Goal: Task Accomplishment & Management: Complete application form

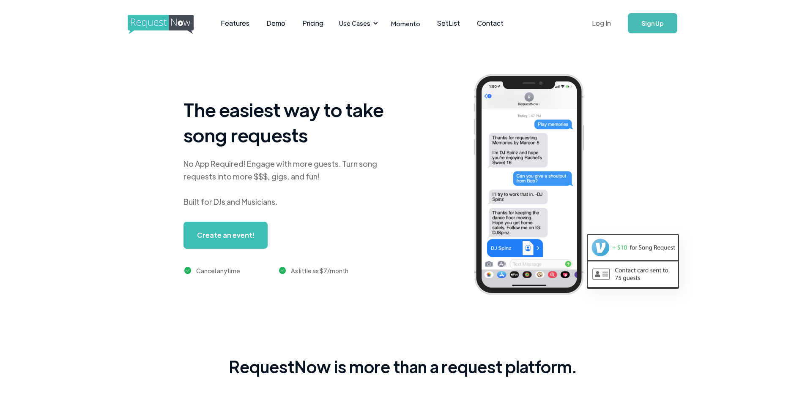
click at [609, 26] on link "Log In" at bounding box center [601, 23] width 36 height 30
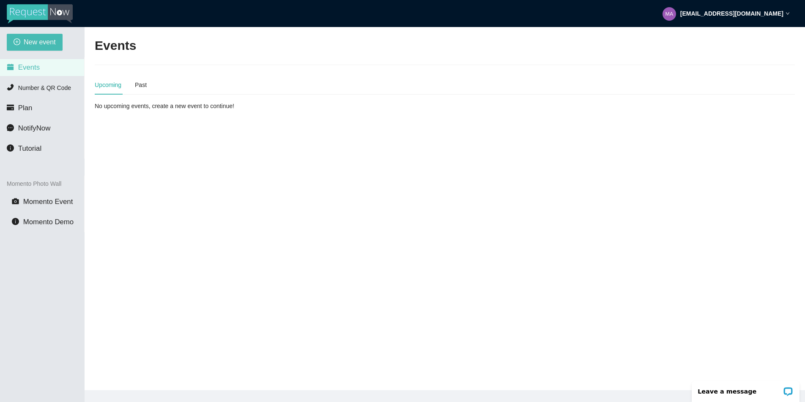
click at [232, 174] on main "Events Upcoming Past No upcoming events, create a new event to continue!" at bounding box center [445, 209] width 720 height 364
click at [30, 49] on button "New event" at bounding box center [35, 42] width 56 height 17
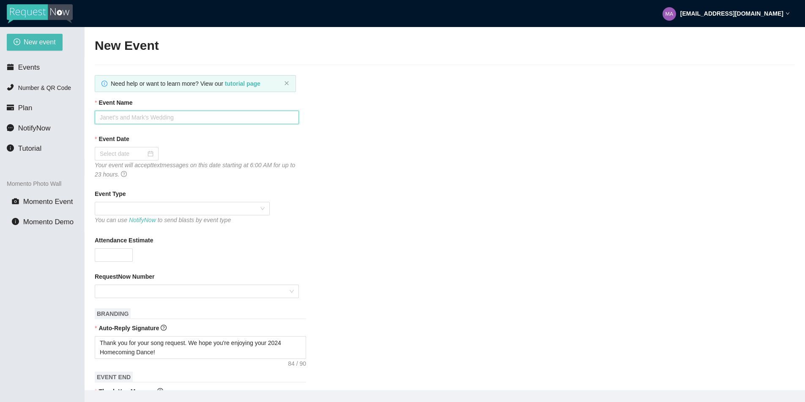
click at [129, 118] on input "Event Name" at bounding box center [197, 118] width 204 height 14
type input "Salida's 2025 Homecoming Dance"
click at [147, 154] on div at bounding box center [127, 153] width 54 height 9
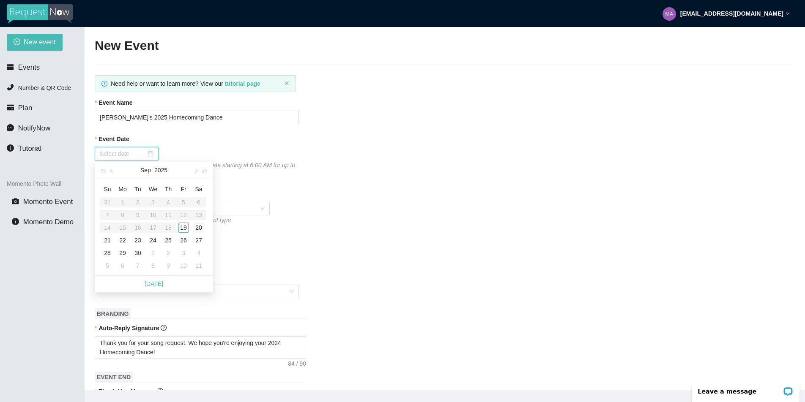
type input "09/20/2025"
click at [200, 226] on div "20" at bounding box center [199, 228] width 10 height 10
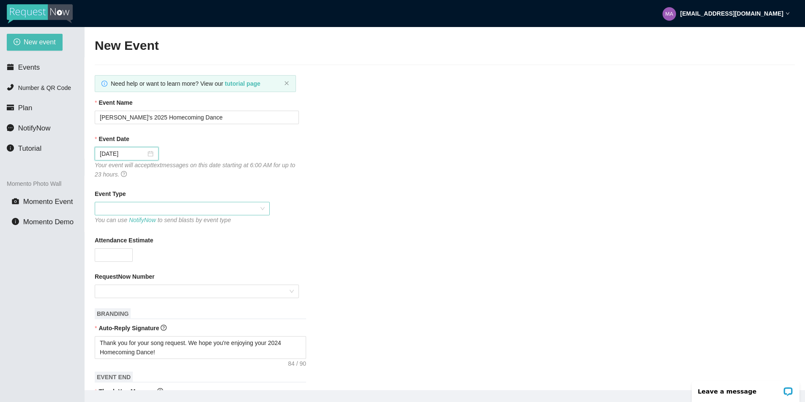
click at [254, 210] on span at bounding box center [182, 208] width 165 height 13
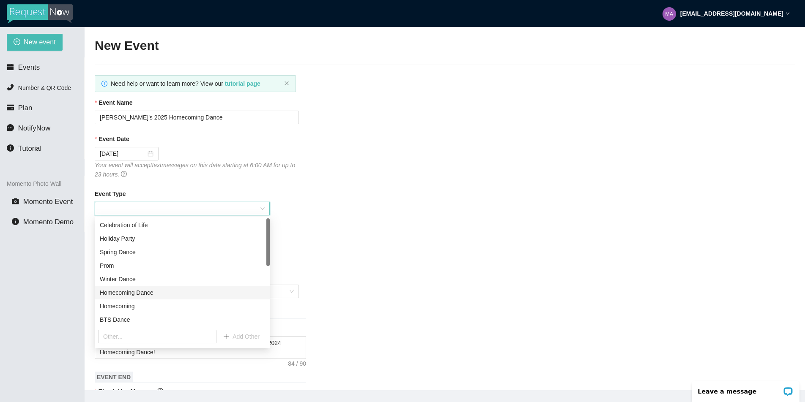
click at [126, 293] on div "Homecoming Dance" at bounding box center [182, 292] width 165 height 9
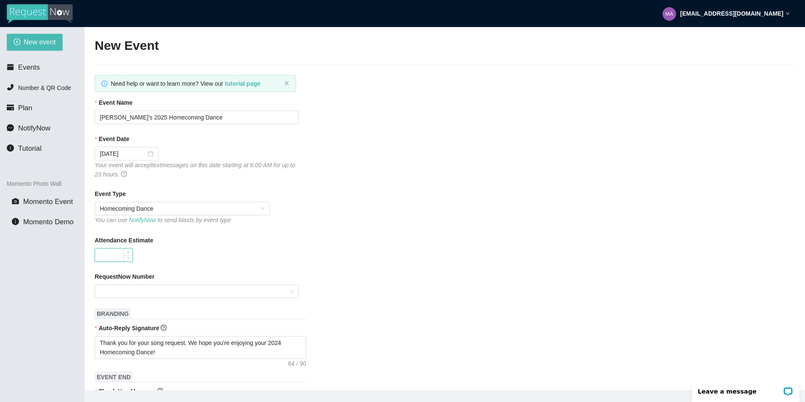
click at [109, 258] on input "Attendance Estimate" at bounding box center [113, 255] width 37 height 13
type input "300"
click at [193, 290] on input "RequestNow Number" at bounding box center [194, 291] width 188 height 13
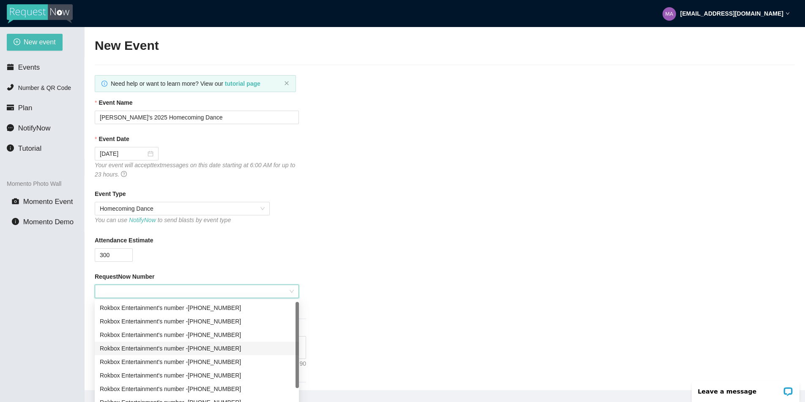
scroll to position [27, 0]
click at [248, 350] on div "Rokbox Entertainment's number - (719) 992-7702" at bounding box center [197, 348] width 194 height 9
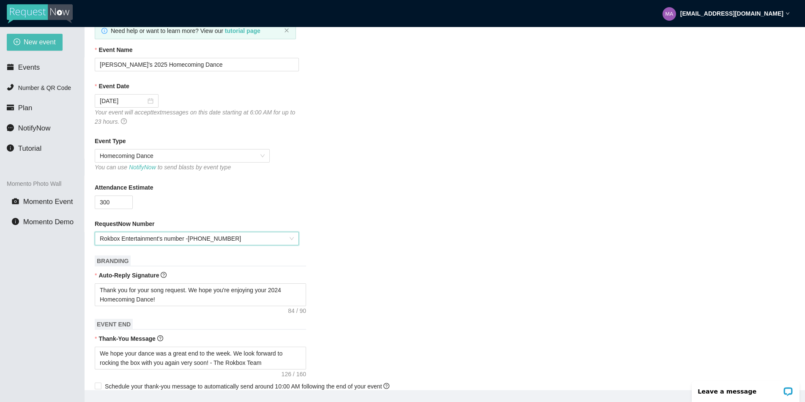
scroll to position [86, 0]
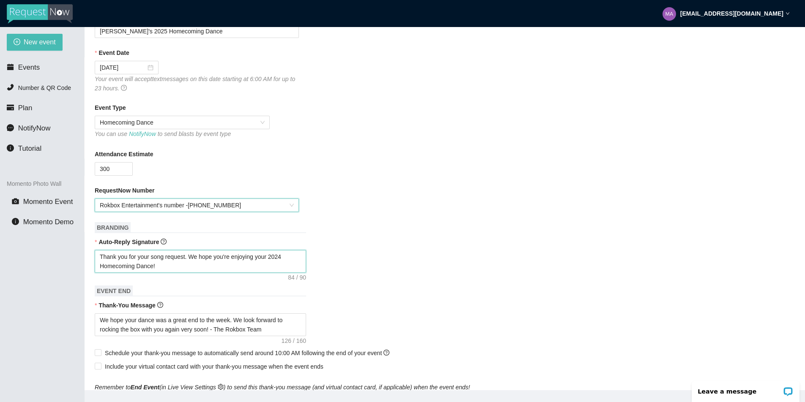
click at [288, 256] on textarea "Thank you for your song request. We hope you're enjoying your 2024 Homecoming D…" at bounding box center [200, 261] width 211 height 23
type textarea "Thank you for your song request. We hope you're enjoying your 202 Homecoming Da…"
type textarea "Thank you for your song request. We hope you're enjoying your 2025 Homecoming D…"
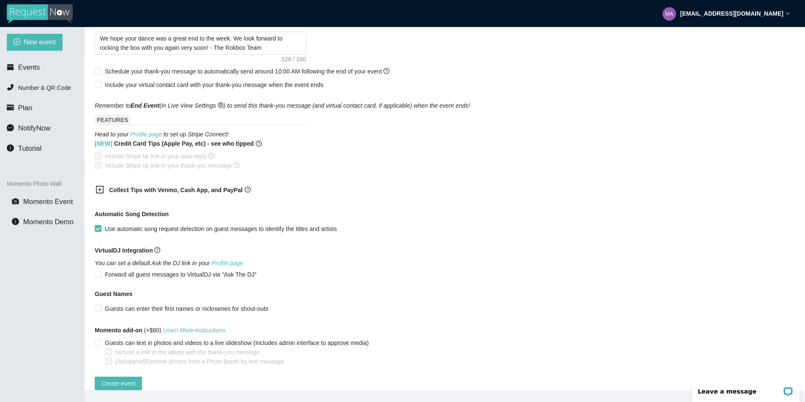
scroll to position [385, 0]
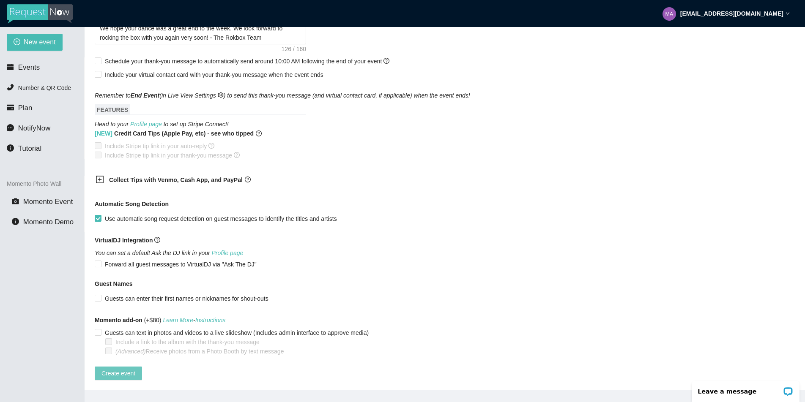
type textarea "Thank you for your song request. We hope you're enjoying your 2025 Homecoming D…"
click at [126, 369] on span "Create event" at bounding box center [118, 373] width 34 height 9
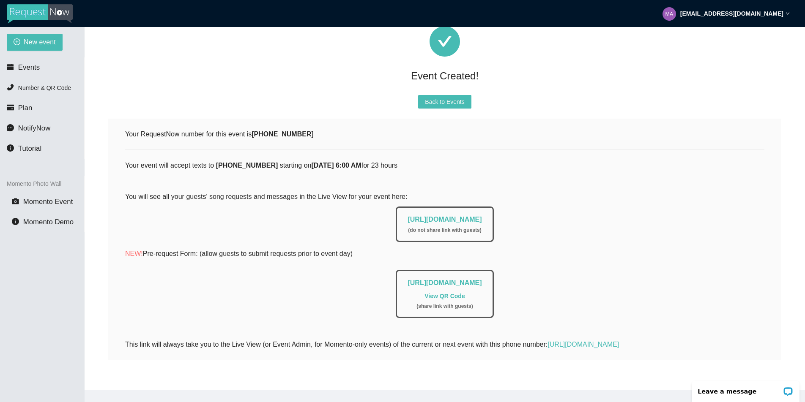
scroll to position [38, 0]
drag, startPoint x: 380, startPoint y: 212, endPoint x: 530, endPoint y: 212, distance: 150.1
click at [530, 212] on div "https://app.requestnow.io/live/rxlnngr ( do not share link with guests )" at bounding box center [444, 222] width 639 height 40
copy link "https://app.requestnow.io/live/rxlnngr"
click at [448, 97] on span "Back to Events" at bounding box center [444, 101] width 39 height 9
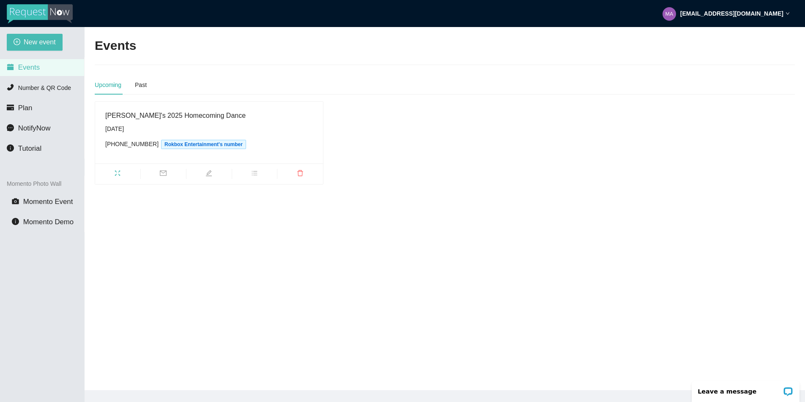
click at [271, 282] on main "Events Upcoming Past Salida's 2025 Homecoming Dance Saturday, September 20th (7…" at bounding box center [445, 209] width 720 height 364
click at [30, 38] on span "New event" at bounding box center [40, 42] width 32 height 11
type textarea "https://virtualdj.com/ask/DJ_Spinz"
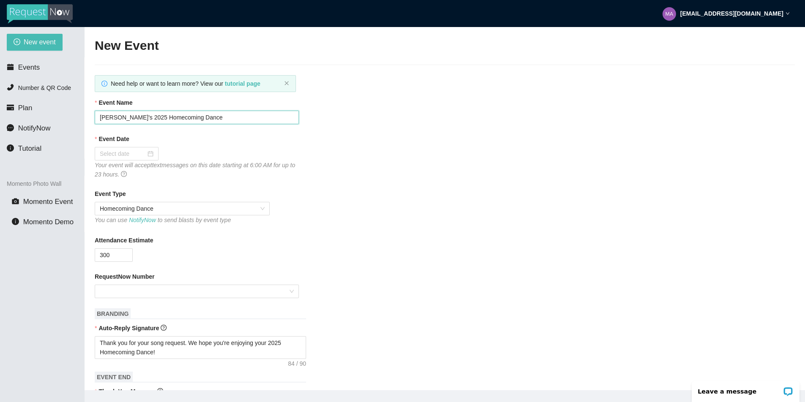
click at [116, 117] on input "Salida's 2025 Homecoming Dance" at bounding box center [197, 118] width 204 height 14
type input "Arapahoe's 2025 Homecoming Dance"
click at [146, 152] on div at bounding box center [127, 153] width 54 height 9
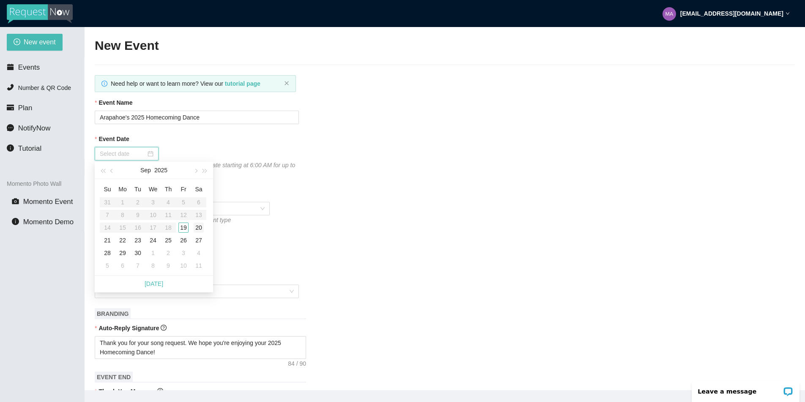
type input "09/20/2025"
click at [200, 226] on div "20" at bounding box center [199, 228] width 10 height 10
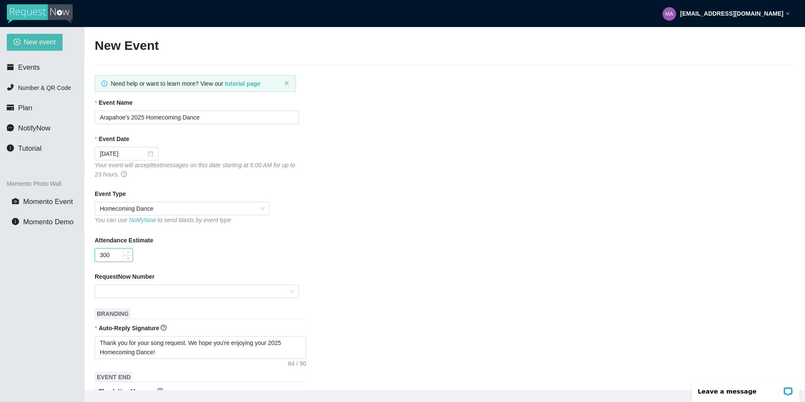
click at [102, 254] on input "300" at bounding box center [113, 255] width 37 height 13
type input "700"
click at [157, 287] on input "RequestNow Number" at bounding box center [194, 291] width 188 height 13
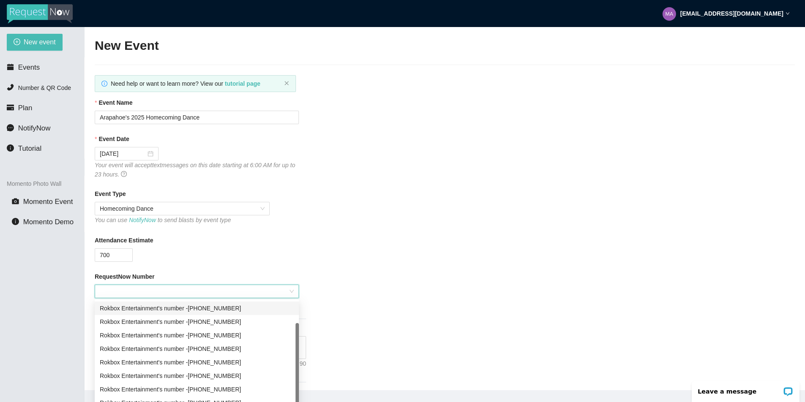
scroll to position [27, 0]
click at [240, 373] on div "Rokbox Entertainment's number - (719) 992-7505" at bounding box center [197, 375] width 194 height 9
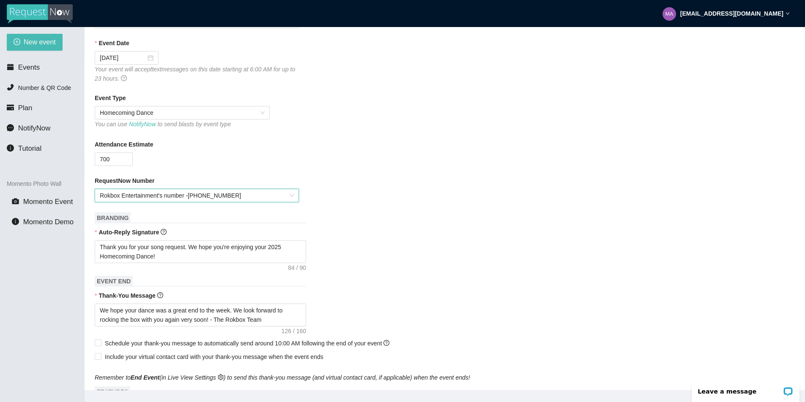
scroll to position [385, 0]
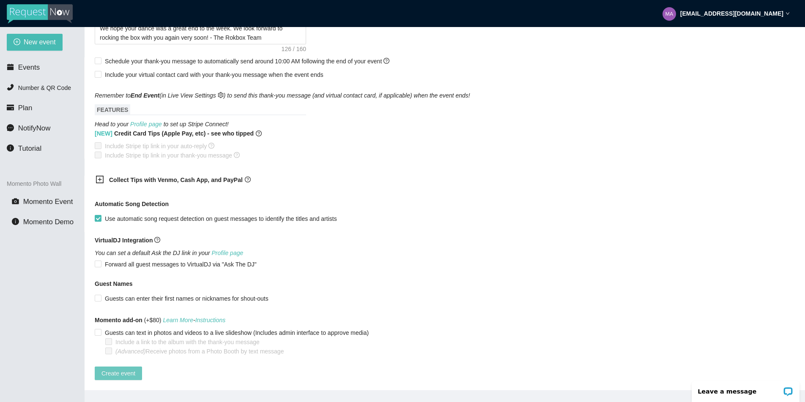
click at [126, 372] on button "Create event" at bounding box center [118, 374] width 47 height 14
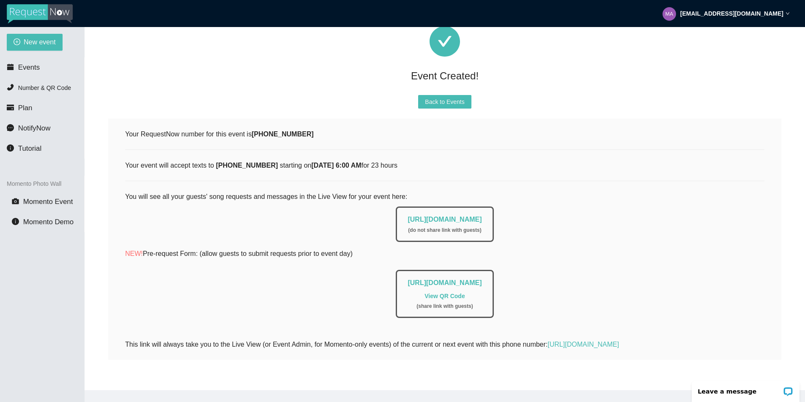
scroll to position [38, 0]
drag, startPoint x: 378, startPoint y: 212, endPoint x: 528, endPoint y: 213, distance: 150.1
click at [528, 213] on div "https://app.requestnow.io/live/rqlaale ( do not share link with guests )" at bounding box center [444, 222] width 639 height 40
copy link "https://app.requestnow.io/live/rqlaale"
click at [447, 97] on span "Back to Events" at bounding box center [444, 101] width 39 height 9
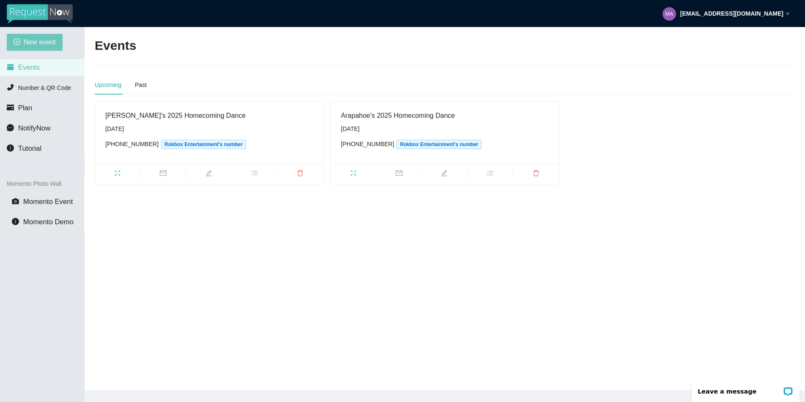
click at [37, 36] on button "New event" at bounding box center [35, 42] width 56 height 17
type textarea "https://virtualdj.com/ask/DJ_Spinz"
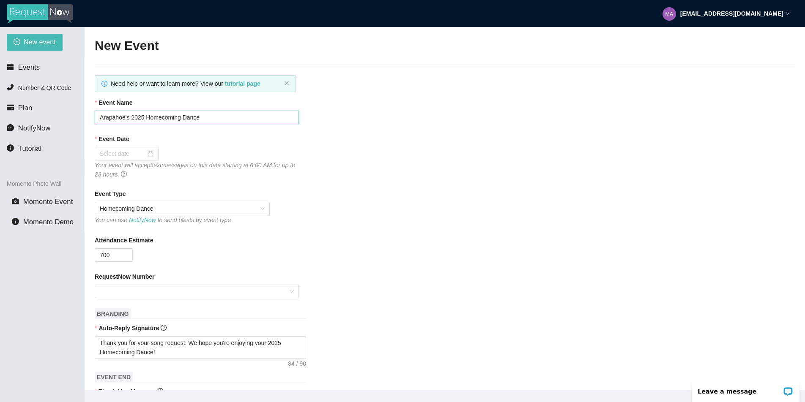
click at [126, 119] on input "Arapahoe's 2025 Homecoming Dance" at bounding box center [197, 118] width 204 height 14
type input "Dakota Ridge's 2025 Homecoming Dance"
click at [145, 154] on div at bounding box center [127, 153] width 54 height 9
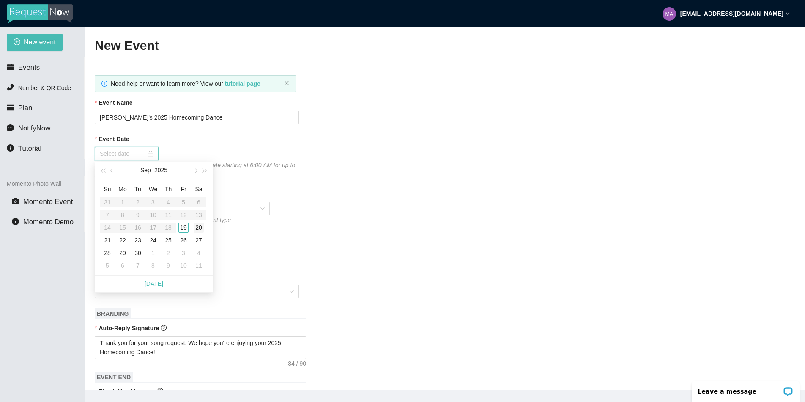
type input "09/20/2025"
click at [197, 226] on div "20" at bounding box center [199, 228] width 10 height 10
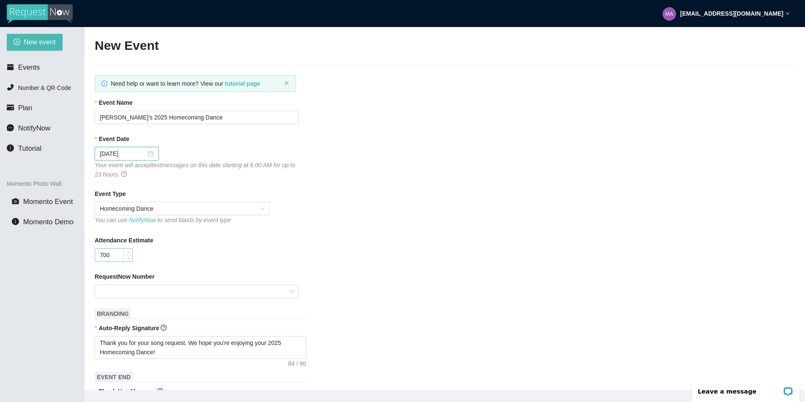
click at [103, 254] on input "700" at bounding box center [113, 255] width 37 height 13
type input "1200"
click at [213, 289] on input "RequestNow Number" at bounding box center [194, 291] width 188 height 13
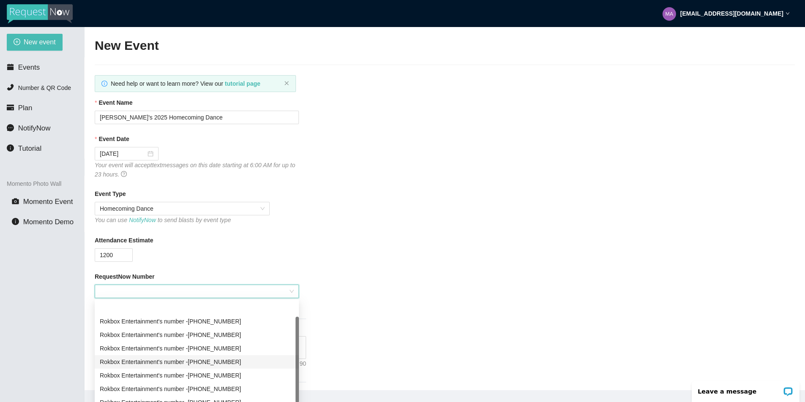
scroll to position [27, 0]
click at [245, 388] on div "Rokbox Entertainment's number - (719) 581-7369" at bounding box center [197, 389] width 194 height 9
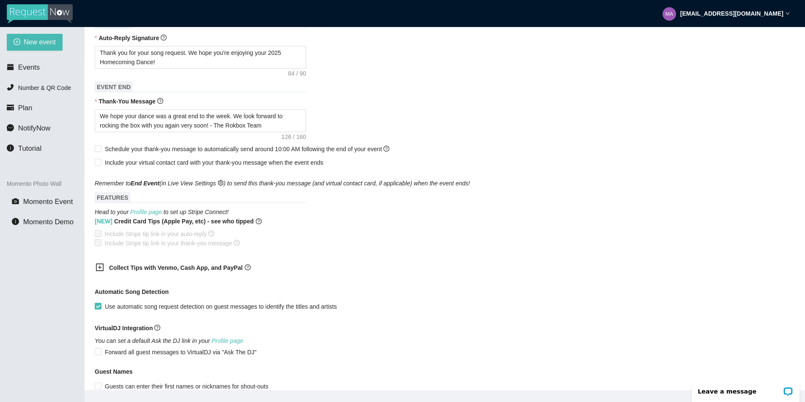
scroll to position [385, 0]
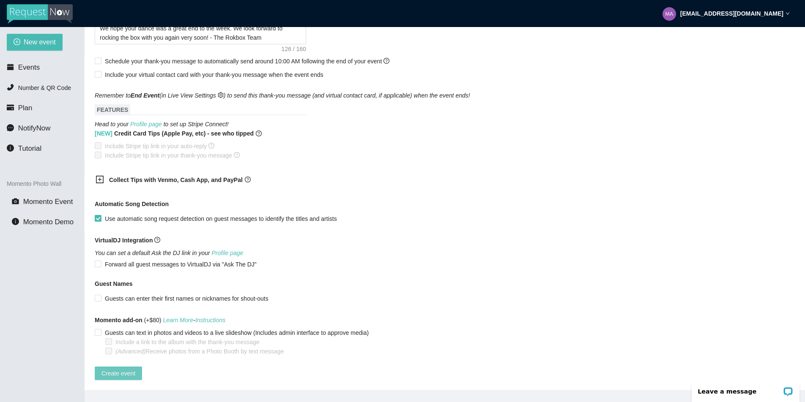
click at [132, 369] on span "Create event" at bounding box center [118, 373] width 34 height 9
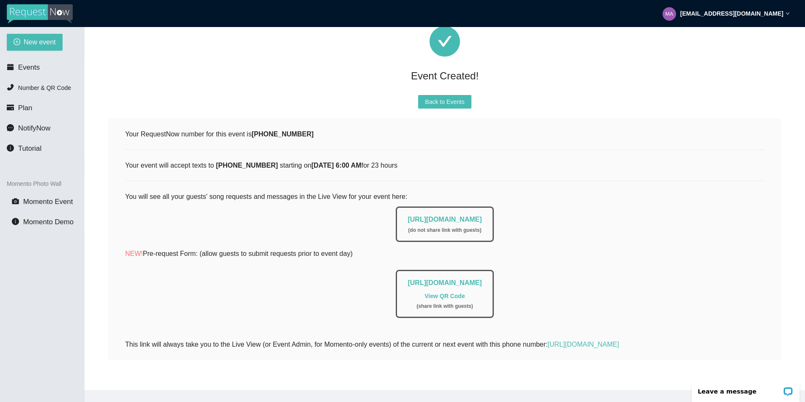
drag, startPoint x: 377, startPoint y: 213, endPoint x: 541, endPoint y: 213, distance: 163.6
click at [541, 213] on div "https://app.requestnow.io/live/rdvaawr ( do not share link with guests )" at bounding box center [444, 222] width 639 height 40
copy link "https://app.requestnow.io/live/rdvaawr"
click at [443, 97] on span "Back to Events" at bounding box center [444, 101] width 39 height 9
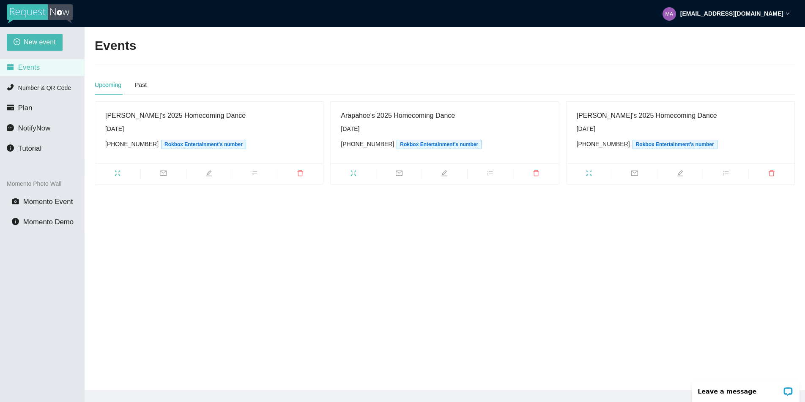
click at [290, 311] on main "Events Upcoming Past Salida's 2025 Homecoming Dance Saturday, September 20th (7…" at bounding box center [445, 209] width 720 height 364
click at [44, 41] on span "New event" at bounding box center [40, 42] width 32 height 11
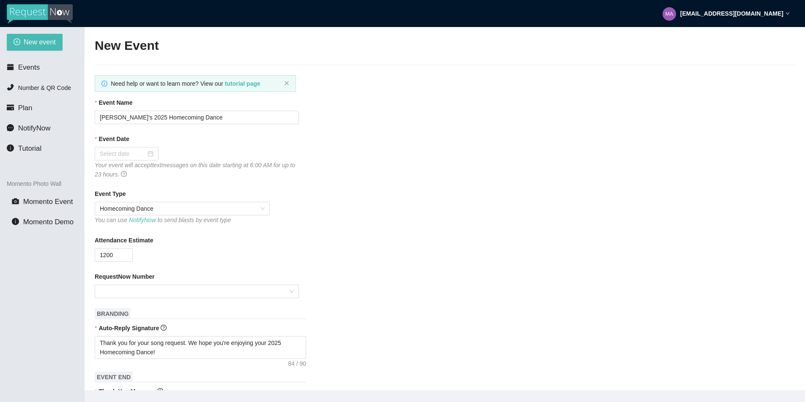
type textarea "https://virtualdj.com/ask/DJ_Spinz"
click at [135, 116] on input "Dakota Ridge's 2025 Homecoming Dance" at bounding box center [197, 118] width 204 height 14
type input "Fairview's 2025 Homecoming Dance"
click at [142, 153] on div at bounding box center [127, 153] width 54 height 9
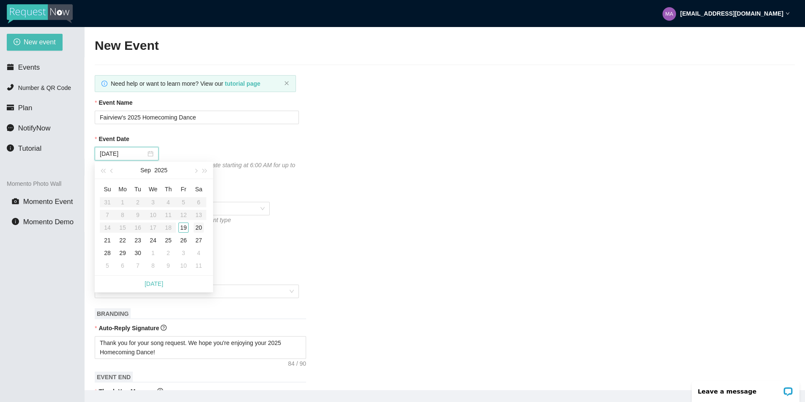
type input "09/20/2025"
click at [199, 225] on div "20" at bounding box center [199, 228] width 10 height 10
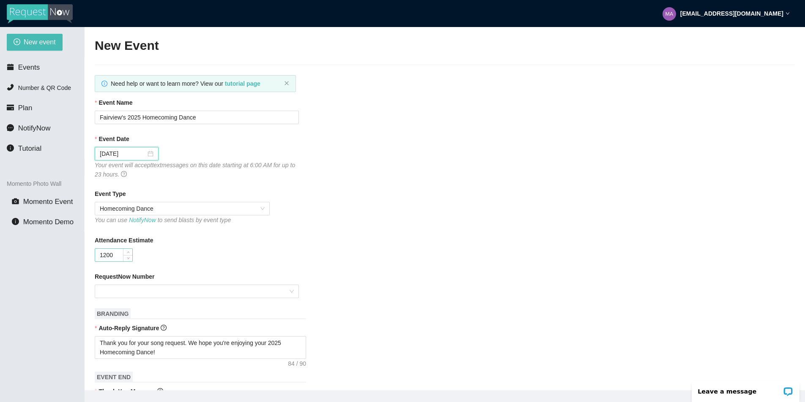
click at [105, 254] on input "1200" at bounding box center [113, 255] width 37 height 13
type input "1400"
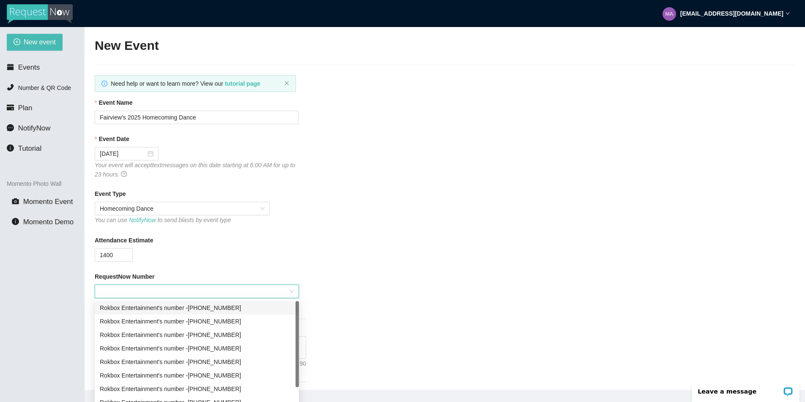
click at [138, 289] on input "RequestNow Number" at bounding box center [194, 291] width 188 height 13
click at [207, 336] on div "Rokbox Entertainment's number - (719) 992-7510" at bounding box center [197, 337] width 194 height 9
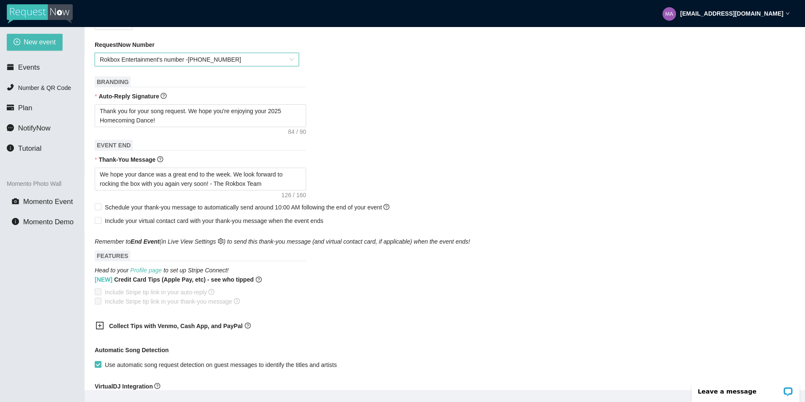
scroll to position [385, 0]
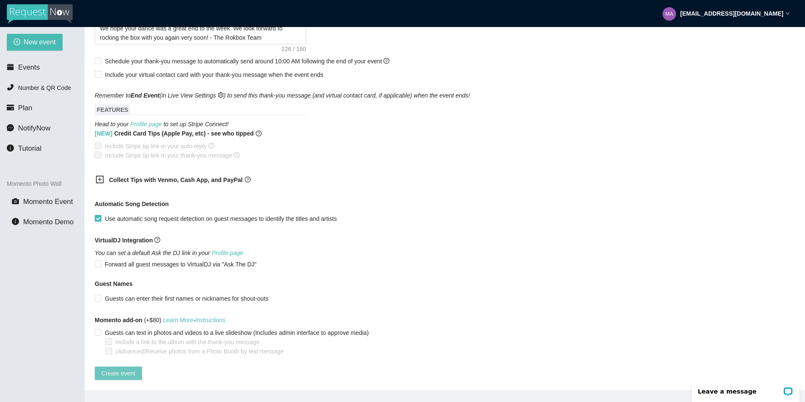
click at [119, 369] on span "Create event" at bounding box center [118, 373] width 34 height 9
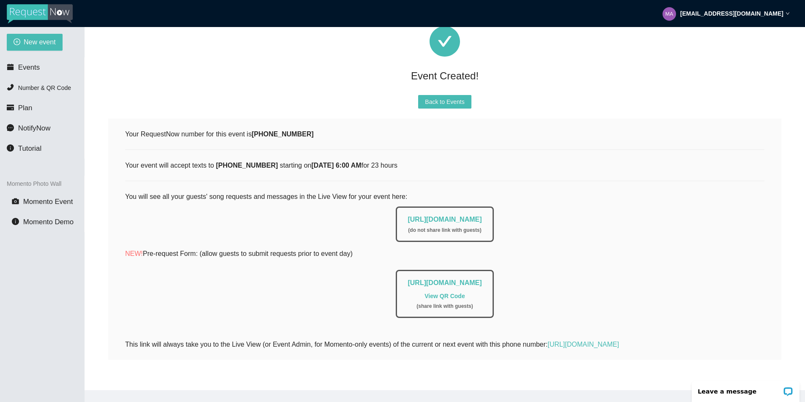
scroll to position [38, 0]
drag, startPoint x: 378, startPoint y: 213, endPoint x: 527, endPoint y: 213, distance: 149.2
click at [527, 213] on div "https://app.requestnow.io/live/rmokkyr ( do not share link with guests )" at bounding box center [444, 222] width 639 height 40
copy link "https://app.requestnow.io/live/rmokkyr"
click at [443, 97] on span "Back to Events" at bounding box center [444, 101] width 39 height 9
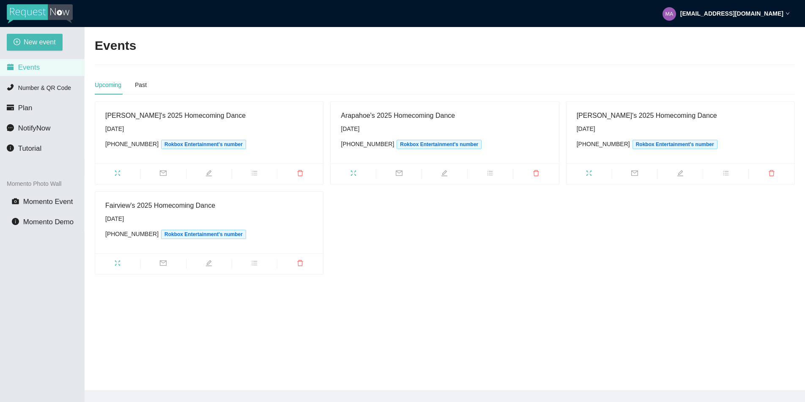
click at [403, 269] on div "Salida's 2025 Homecoming Dance Saturday, September 20th (719) 992-7702 Rokbox E…" at bounding box center [444, 187] width 707 height 173
click at [41, 39] on span "New event" at bounding box center [40, 42] width 32 height 11
type textarea "https://virtualdj.com/ask/DJ_Spinz"
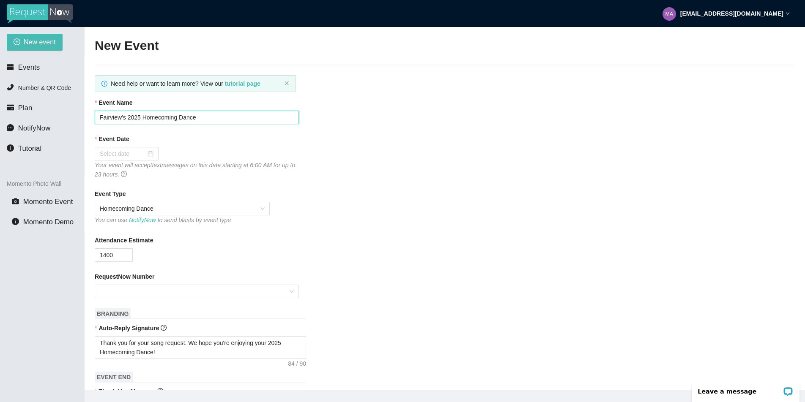
click at [121, 119] on input "Fairview's 2025 Homecoming Dance" at bounding box center [197, 118] width 204 height 14
type input "Palmer Ridge's 2025 Homecoming Dance"
click at [144, 152] on div at bounding box center [127, 153] width 54 height 9
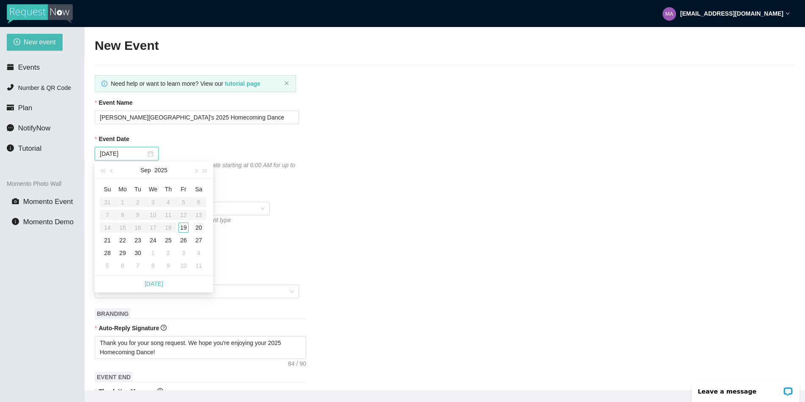
type input "09/20/2025"
click at [200, 229] on div "20" at bounding box center [199, 228] width 10 height 10
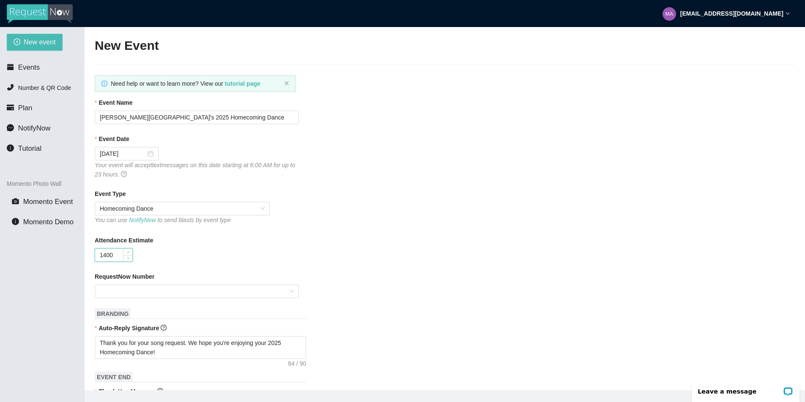
click at [101, 256] on input "1400" at bounding box center [113, 255] width 37 height 13
type input "400"
click at [264, 289] on input "RequestNow Number" at bounding box center [194, 291] width 188 height 13
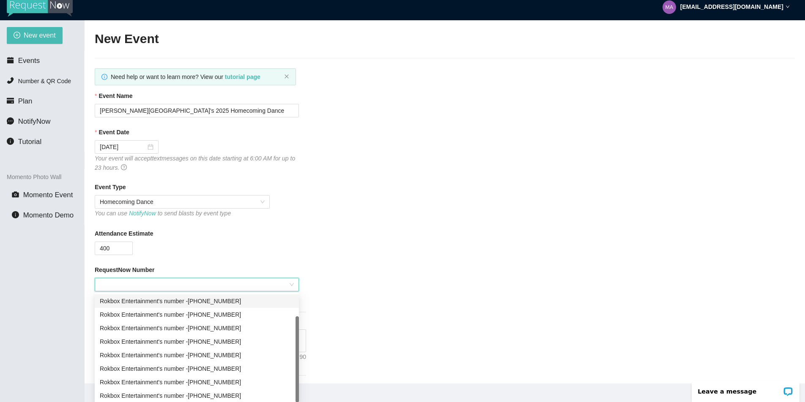
scroll to position [9, 0]
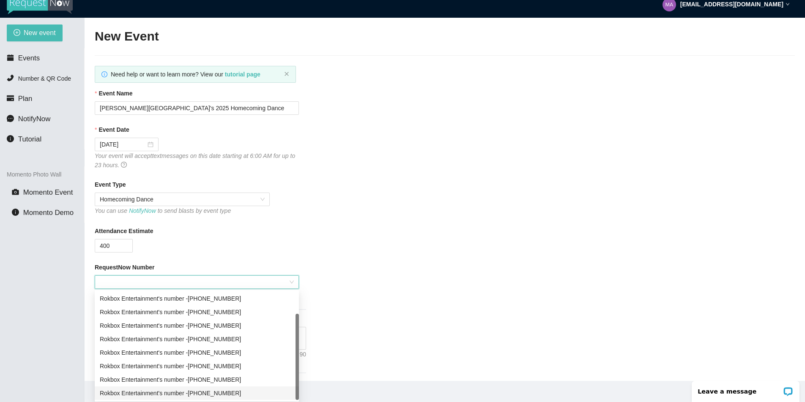
click at [245, 392] on div "Rokbox Entertainment's number - (719) 982-4070" at bounding box center [197, 393] width 194 height 9
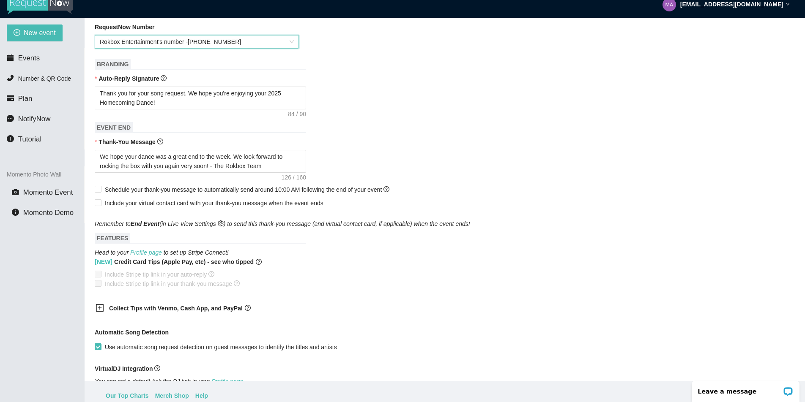
scroll to position [385, 0]
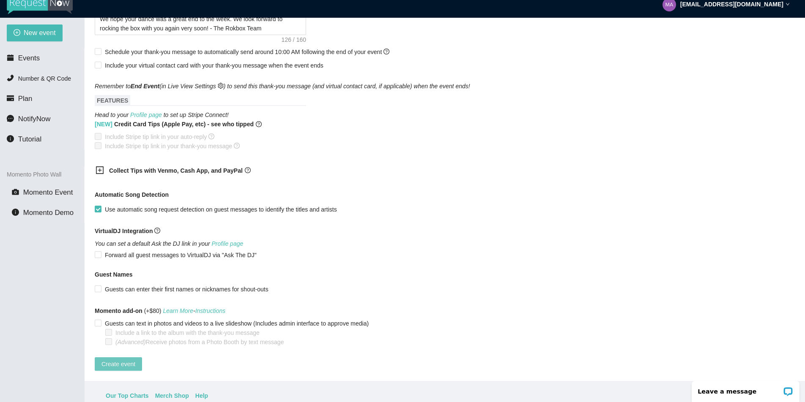
click at [122, 360] on span "Create event" at bounding box center [118, 364] width 34 height 9
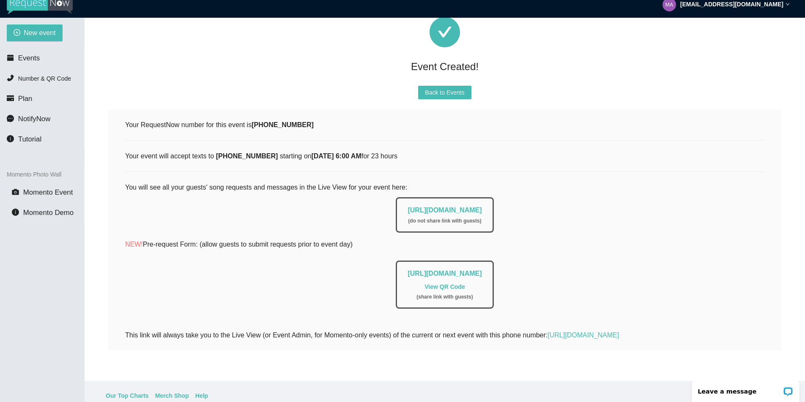
scroll to position [38, 0]
drag, startPoint x: 375, startPoint y: 204, endPoint x: 577, endPoint y: 204, distance: 201.6
click at [577, 204] on div "https://app.requestnow.io/live/eaoqqpe ( do not share link with guests )" at bounding box center [444, 213] width 639 height 40
copy link "https://app.requestnow.io/live/eaoqqpe"
click at [454, 88] on span "Back to Events" at bounding box center [444, 92] width 39 height 9
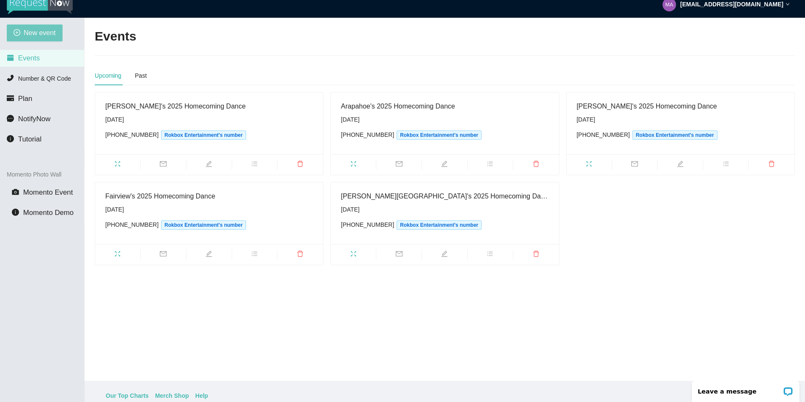
click at [44, 33] on span "New event" at bounding box center [40, 32] width 32 height 11
type textarea "https://virtualdj.com/ask/DJ_Spinz"
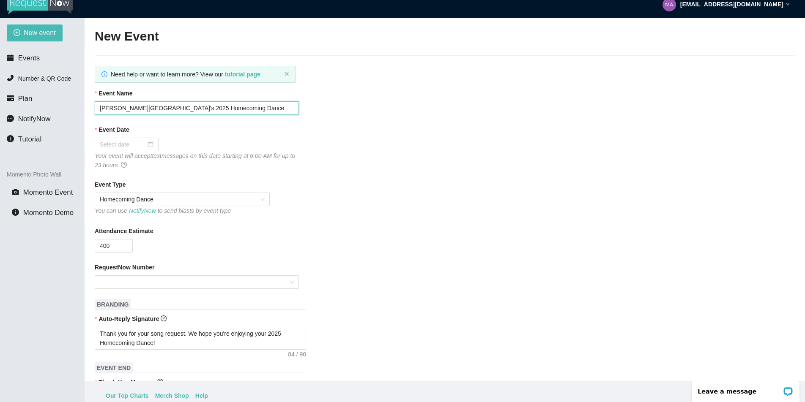
click at [135, 109] on input "Palmer Ridge's 2025 Homecoming Dance" at bounding box center [197, 108] width 204 height 14
type input "Ponderosa's 2025 Homecoming Dance"
click at [145, 141] on div at bounding box center [127, 144] width 54 height 9
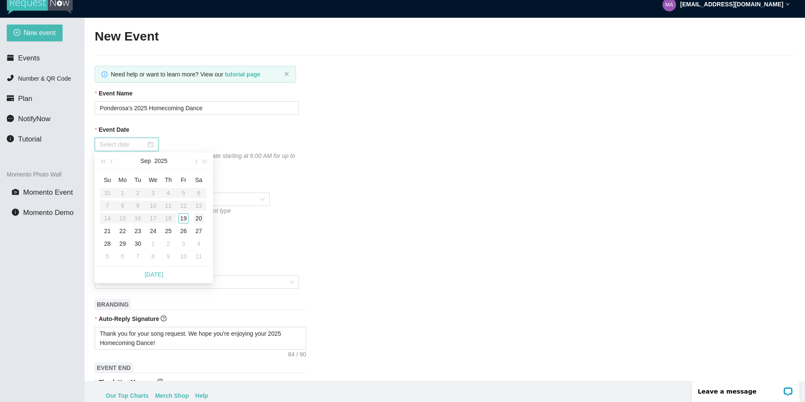
type input "09/20/2025"
click at [202, 217] on div "20" at bounding box center [199, 218] width 10 height 10
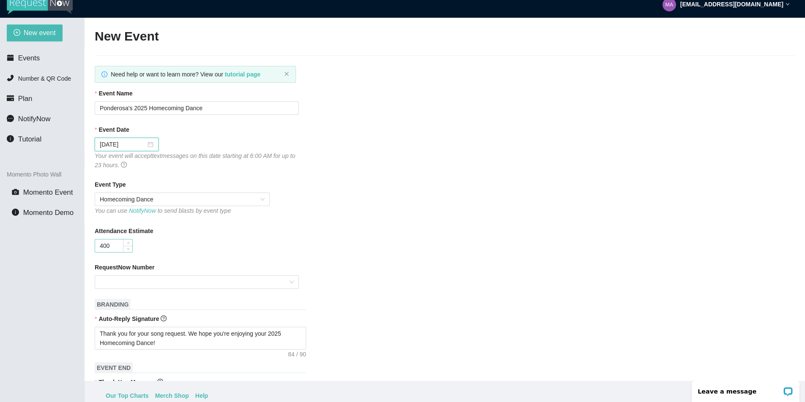
click at [103, 247] on input "400" at bounding box center [113, 246] width 37 height 13
type input "1200"
click at [189, 282] on input "RequestNow Number" at bounding box center [194, 282] width 188 height 13
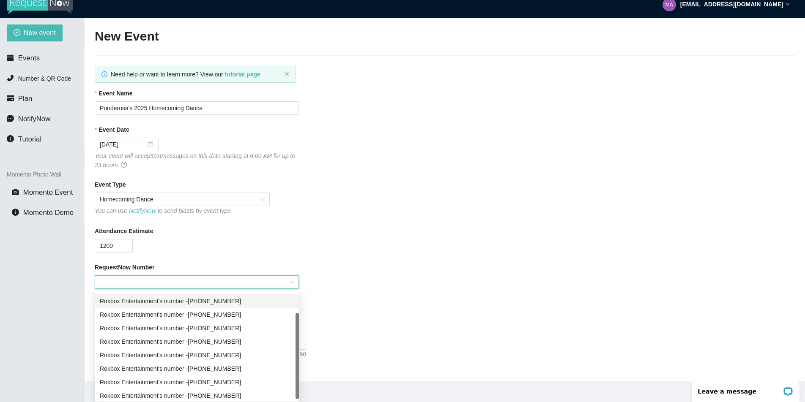
scroll to position [27, 0]
click at [239, 354] on div "Rokbox Entertainment's number - (719) 941-3702" at bounding box center [197, 352] width 194 height 9
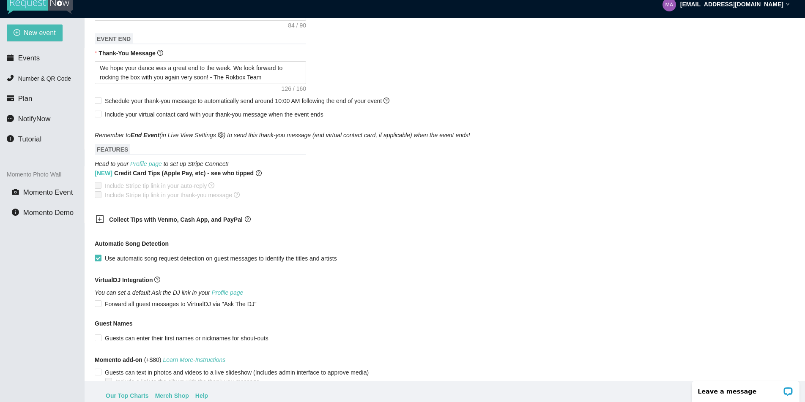
scroll to position [385, 0]
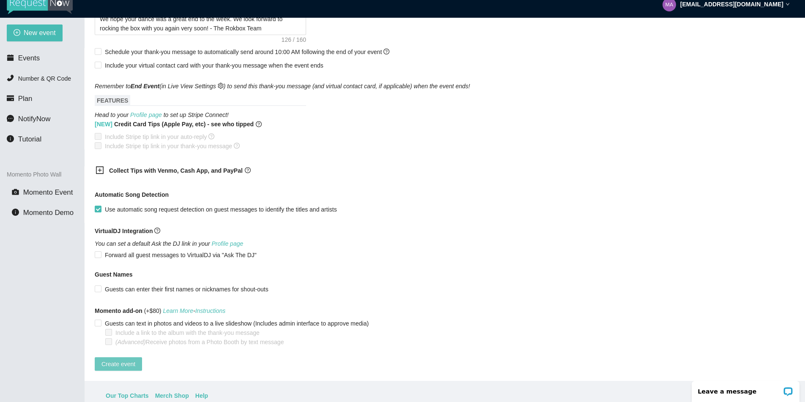
click at [126, 360] on span "Create event" at bounding box center [118, 364] width 34 height 9
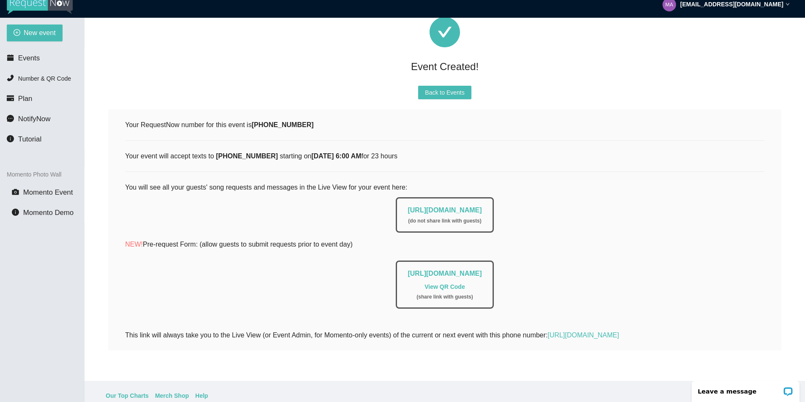
scroll to position [38, 0]
drag, startPoint x: 378, startPoint y: 204, endPoint x: 550, endPoint y: 208, distance: 172.5
click at [550, 208] on div "https://app.requestnow.io/live/rgdooke ( do not share link with guests )" at bounding box center [444, 213] width 639 height 40
copy link "https://app.requestnow.io/live/rgdooke"
click at [449, 90] on span "Back to Events" at bounding box center [444, 92] width 39 height 9
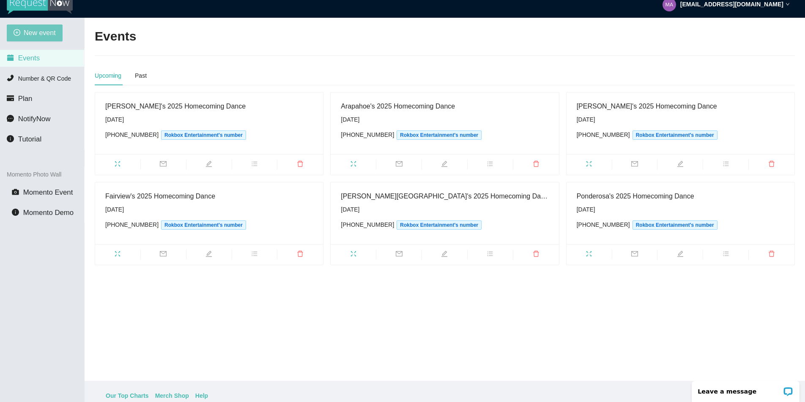
click at [34, 37] on span "New event" at bounding box center [40, 32] width 32 height 11
type textarea "https://virtualdj.com/ask/DJ_Spinz"
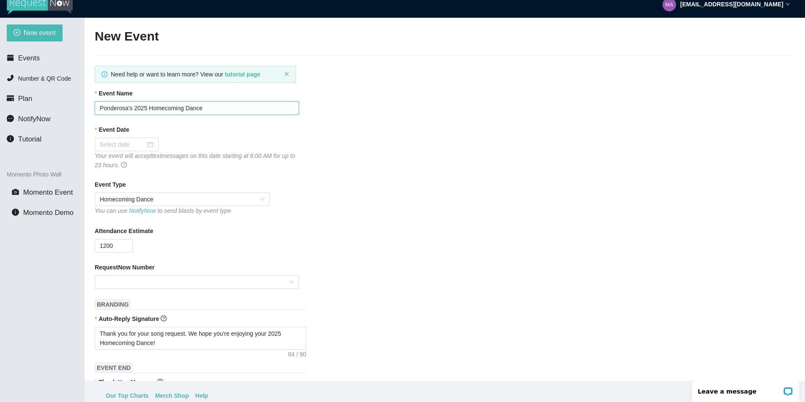
click at [129, 109] on input "Ponderosa's 2025 Homecoming Dance" at bounding box center [197, 108] width 204 height 14
type input "Regis Jesuit's 2025 Homecoming Dance"
click at [145, 143] on div at bounding box center [127, 144] width 54 height 9
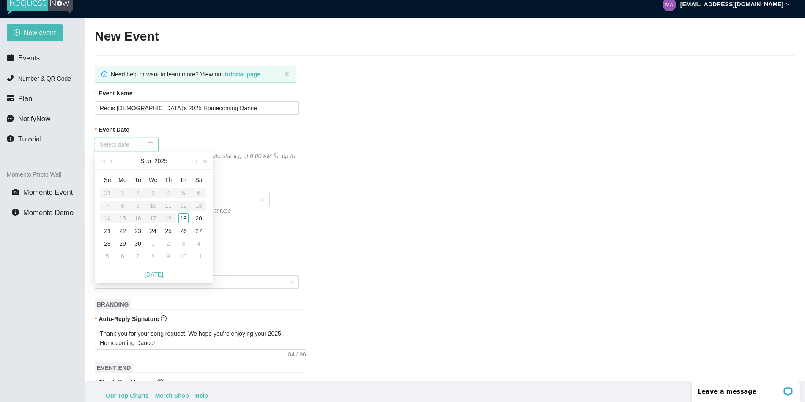
type input "09/20/2025"
click at [194, 219] on div "20" at bounding box center [199, 218] width 10 height 10
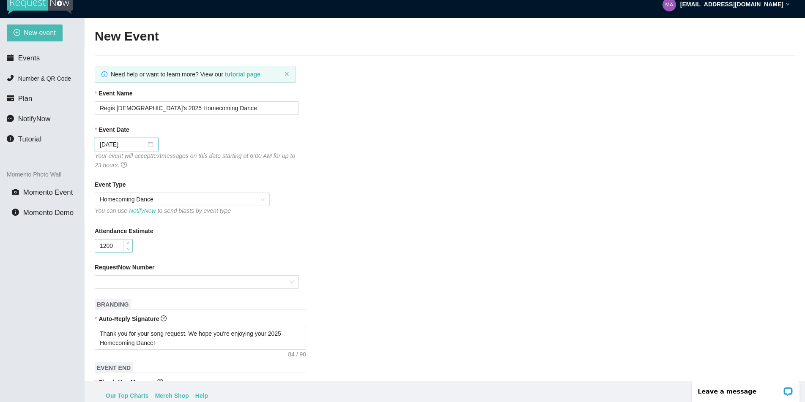
click at [104, 244] on input "1200" at bounding box center [113, 246] width 37 height 13
type input "1500"
click at [202, 283] on input "RequestNow Number" at bounding box center [194, 282] width 188 height 13
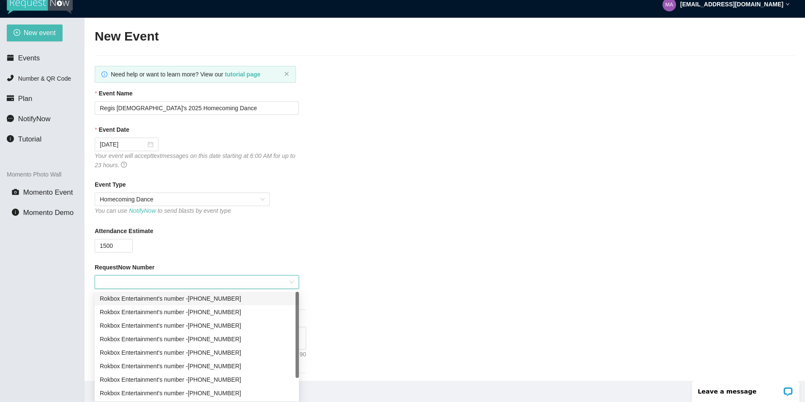
click at [244, 299] on div "Rokbox Entertainment's number - (719) 435-9274" at bounding box center [197, 298] width 194 height 9
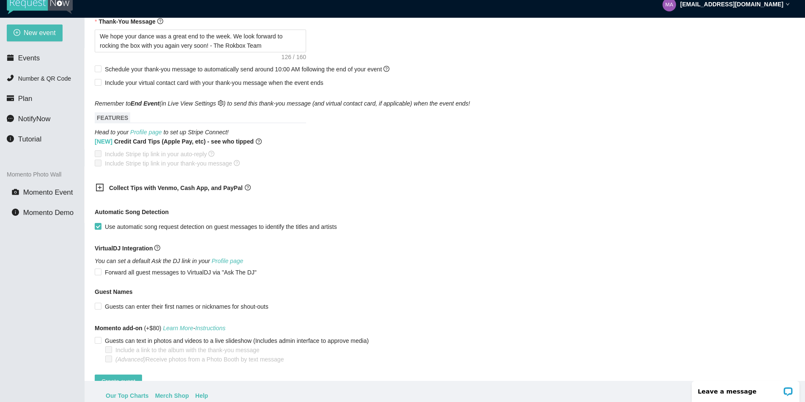
scroll to position [385, 0]
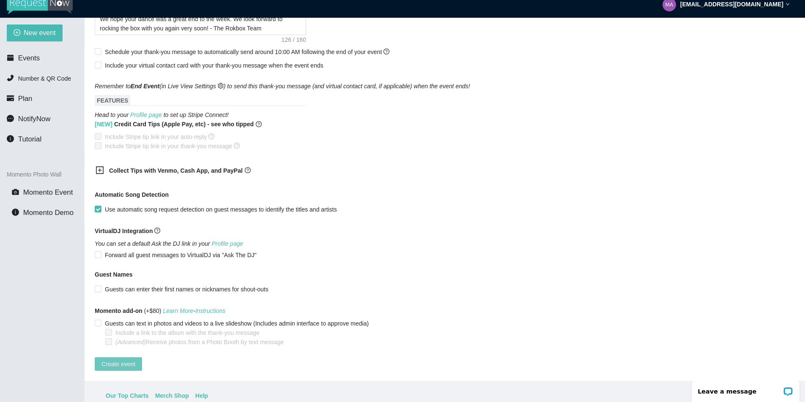
click at [135, 360] on span "Create event" at bounding box center [118, 364] width 34 height 9
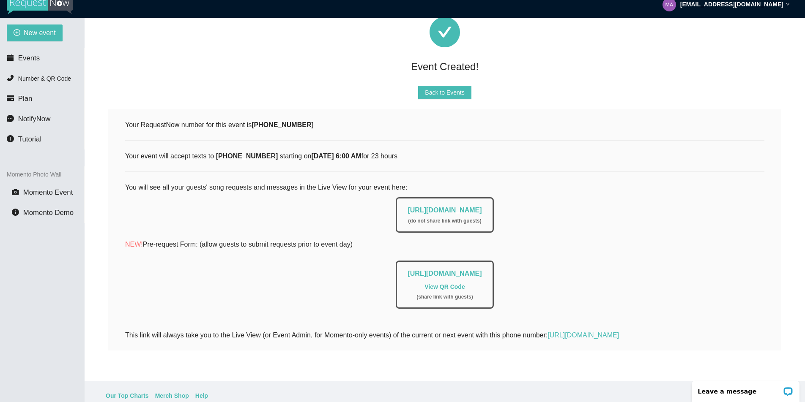
drag, startPoint x: 378, startPoint y: 203, endPoint x: 546, endPoint y: 208, distance: 168.3
click at [546, 208] on div "https://app.requestnow.io/live/rpjmmzr ( do not share link with guests )" at bounding box center [444, 213] width 639 height 40
copy link "https://app.requestnow.io/live/rpjmmzr"
click at [457, 88] on span "Back to Events" at bounding box center [444, 92] width 39 height 9
